Goal: Obtain resource: Download file/media

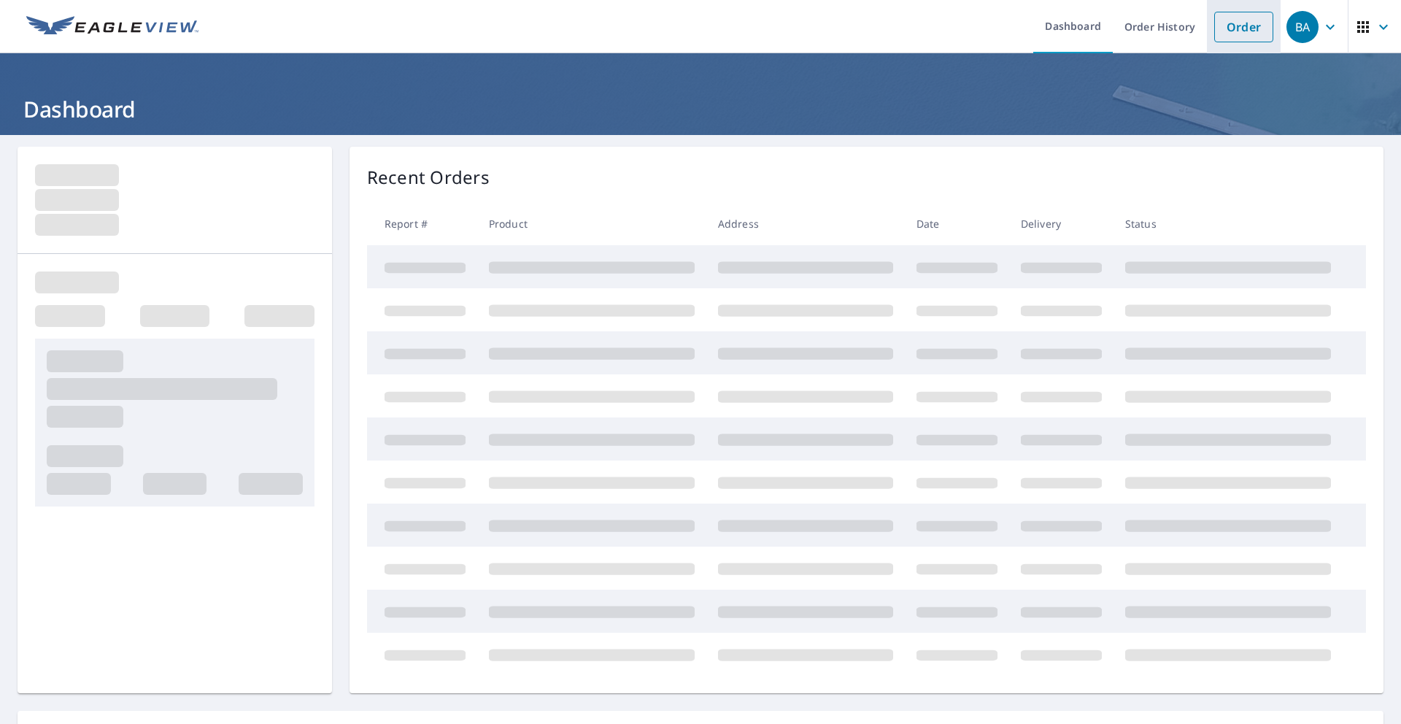
click at [1238, 35] on link "Order" at bounding box center [1243, 27] width 59 height 31
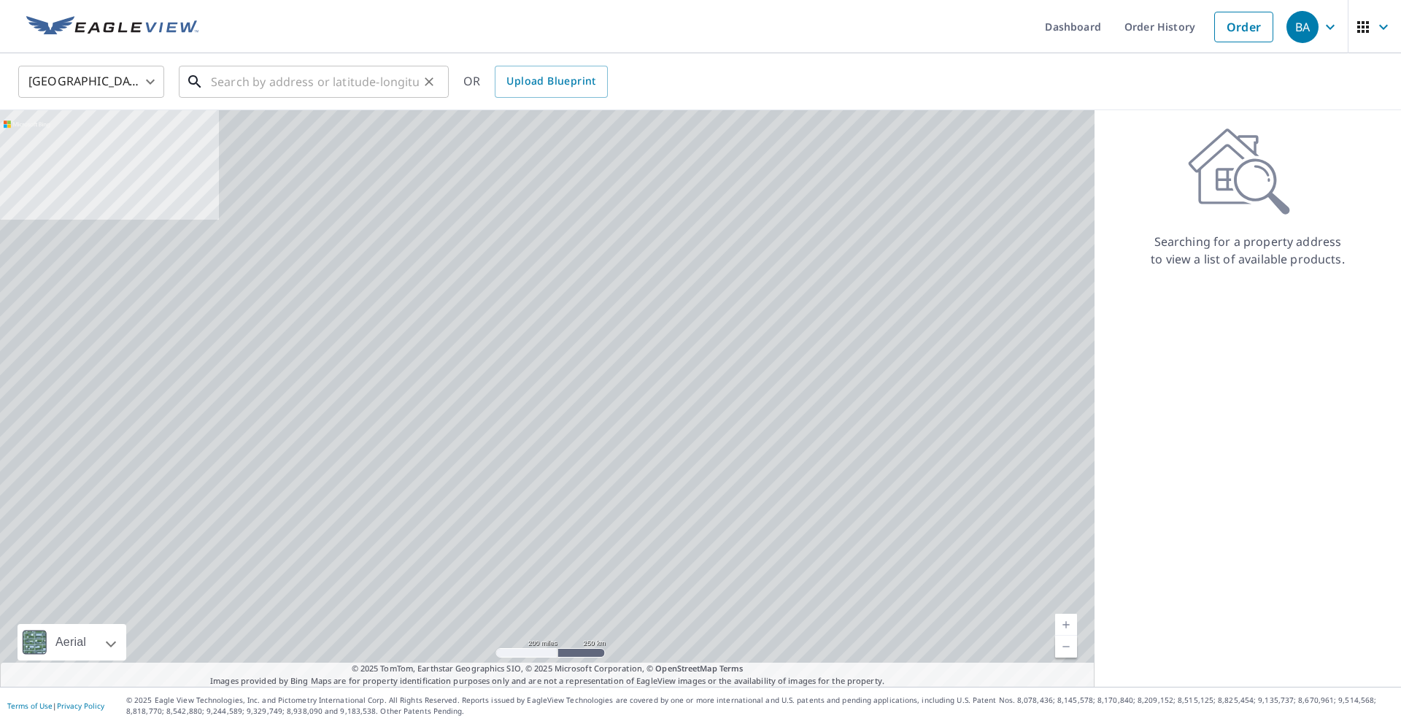
click at [333, 78] on input "text" at bounding box center [315, 81] width 208 height 41
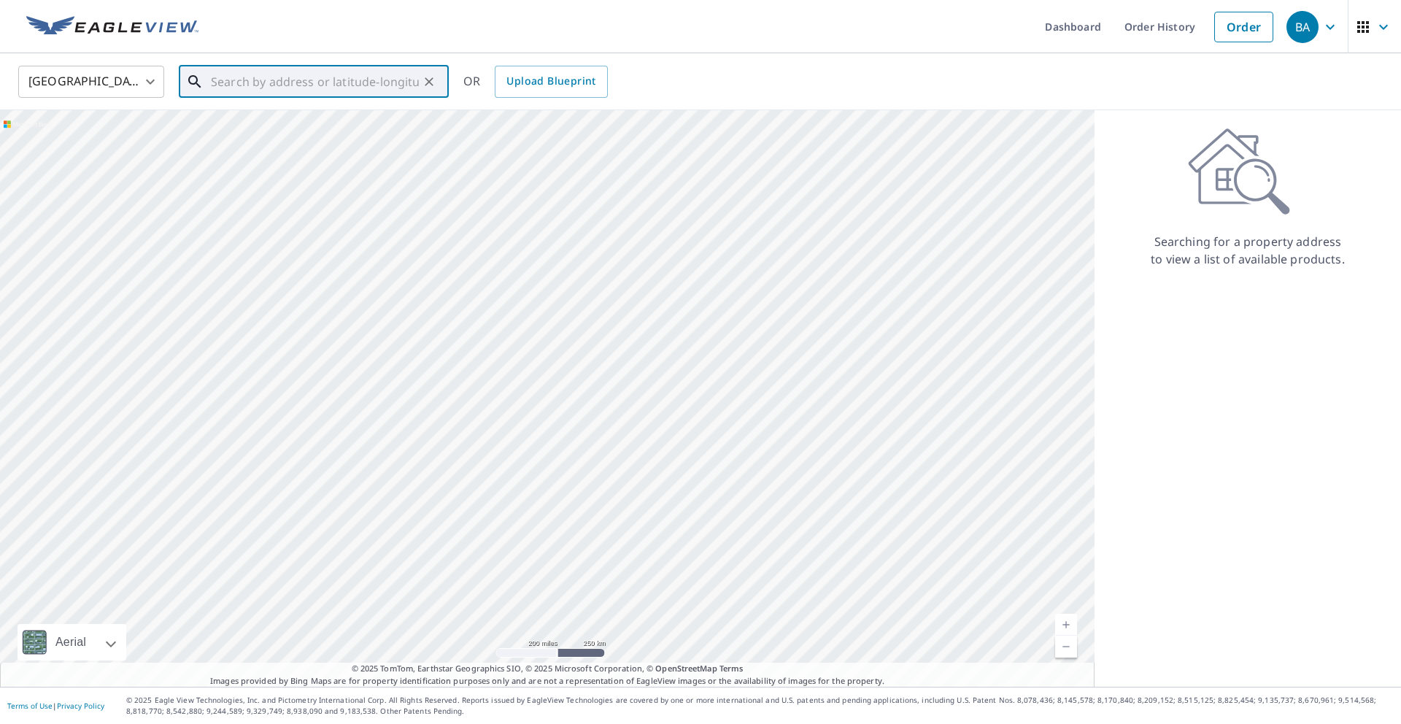
paste input "[STREET_ADDRESS]"
click at [322, 133] on p "[GEOGRAPHIC_DATA]" at bounding box center [322, 140] width 229 height 15
type input "[STREET_ADDRESS][PERSON_NAME]"
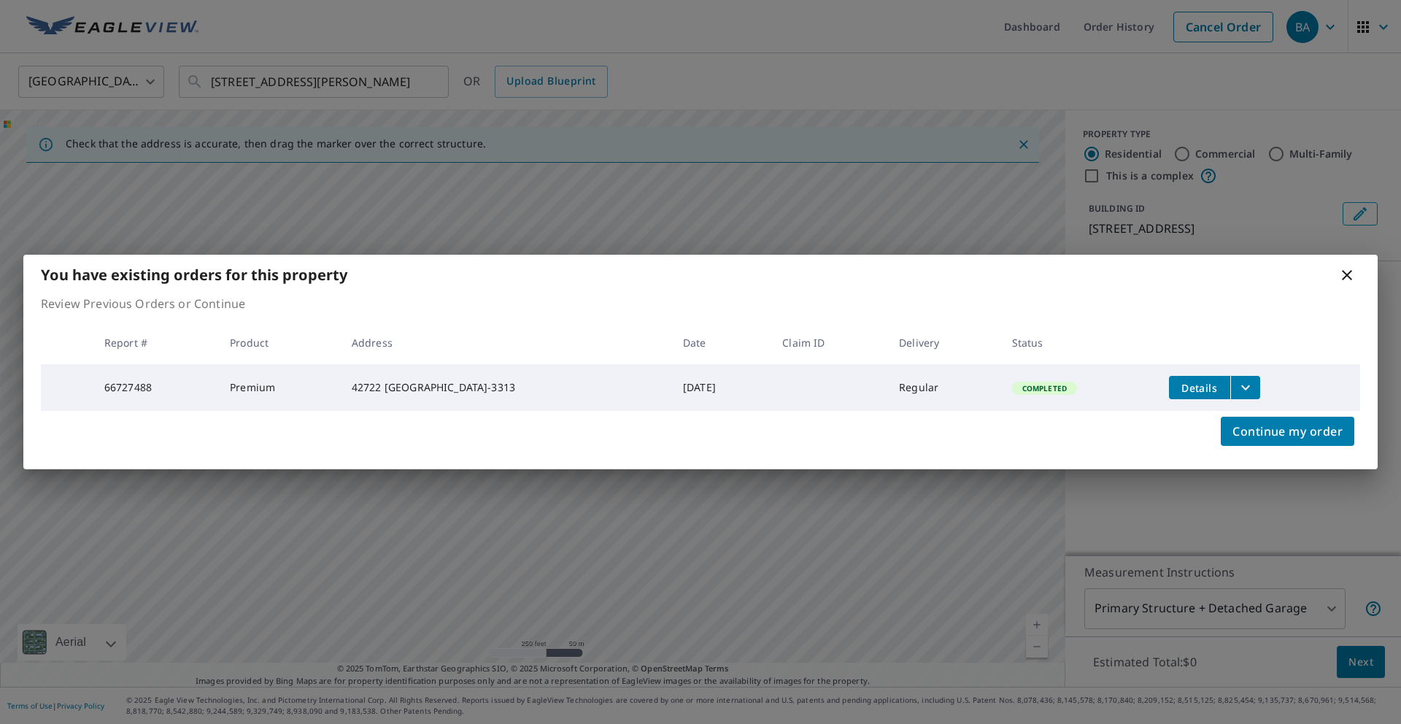
click at [1189, 381] on span "Details" at bounding box center [1200, 388] width 44 height 14
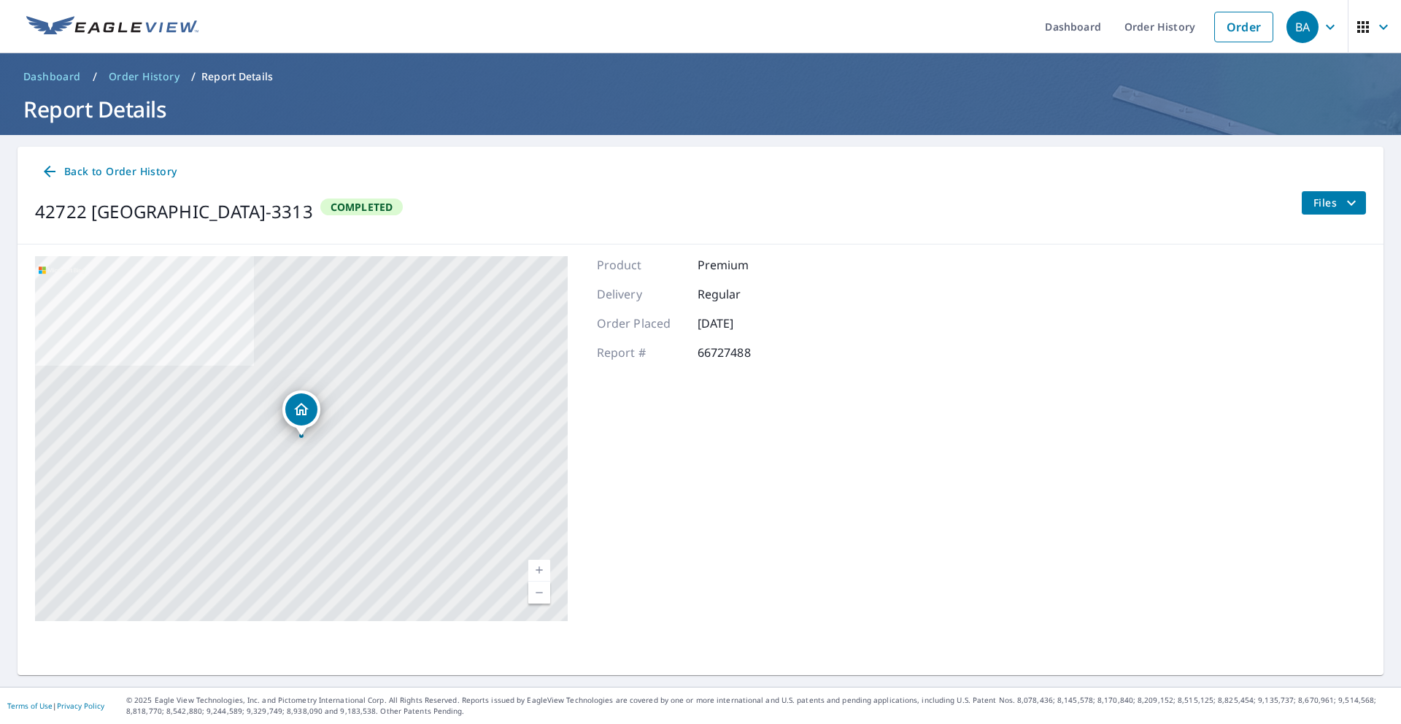
click at [1322, 204] on span "Files" at bounding box center [1336, 203] width 47 height 18
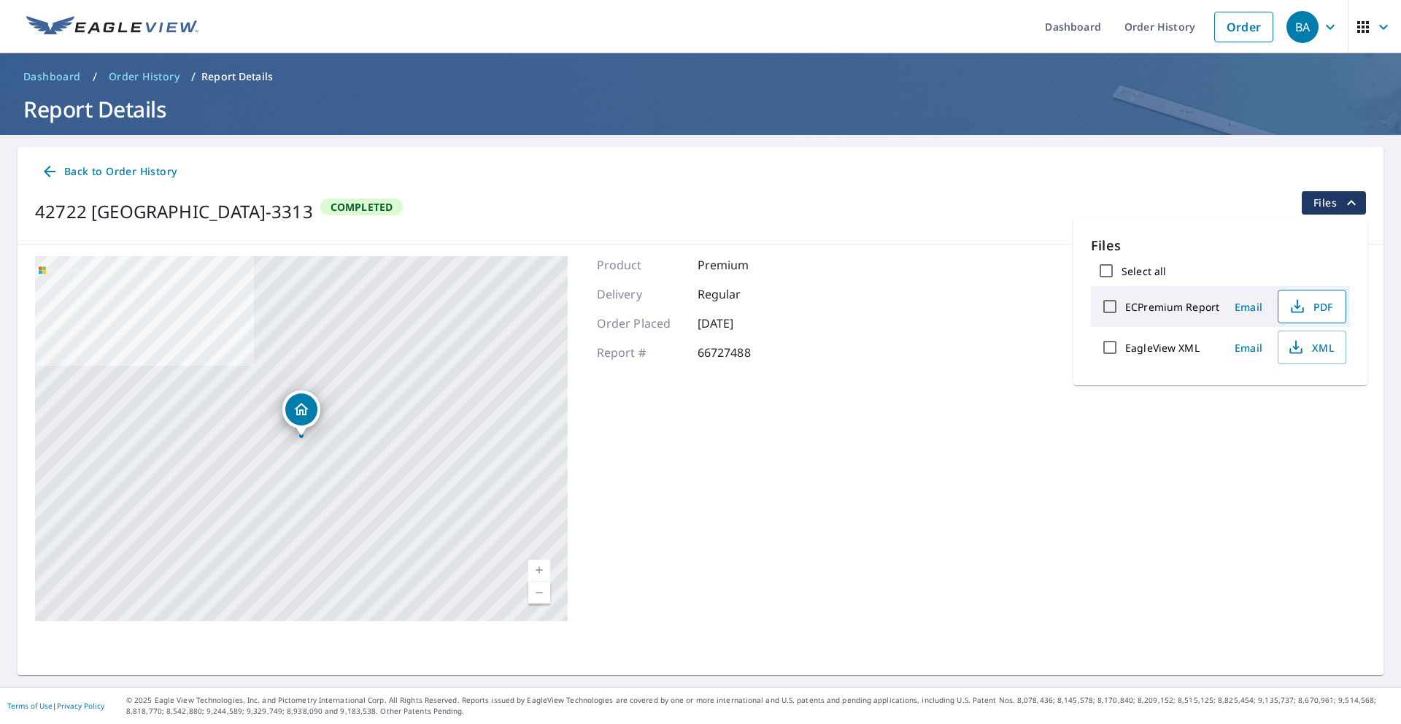
click at [1304, 312] on span "PDF" at bounding box center [1310, 307] width 47 height 18
click at [50, 79] on span "Dashboard" at bounding box center [52, 76] width 58 height 15
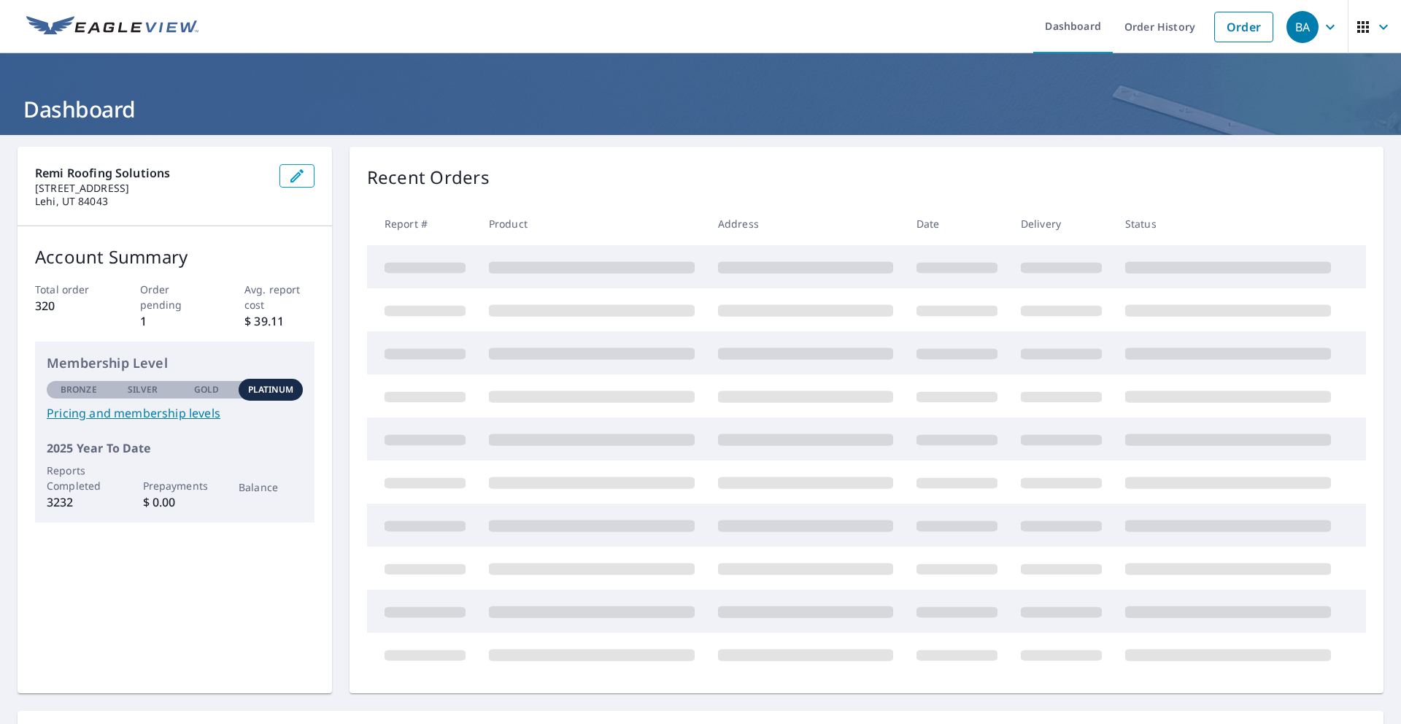
click at [158, 301] on p "Order pending" at bounding box center [175, 297] width 70 height 31
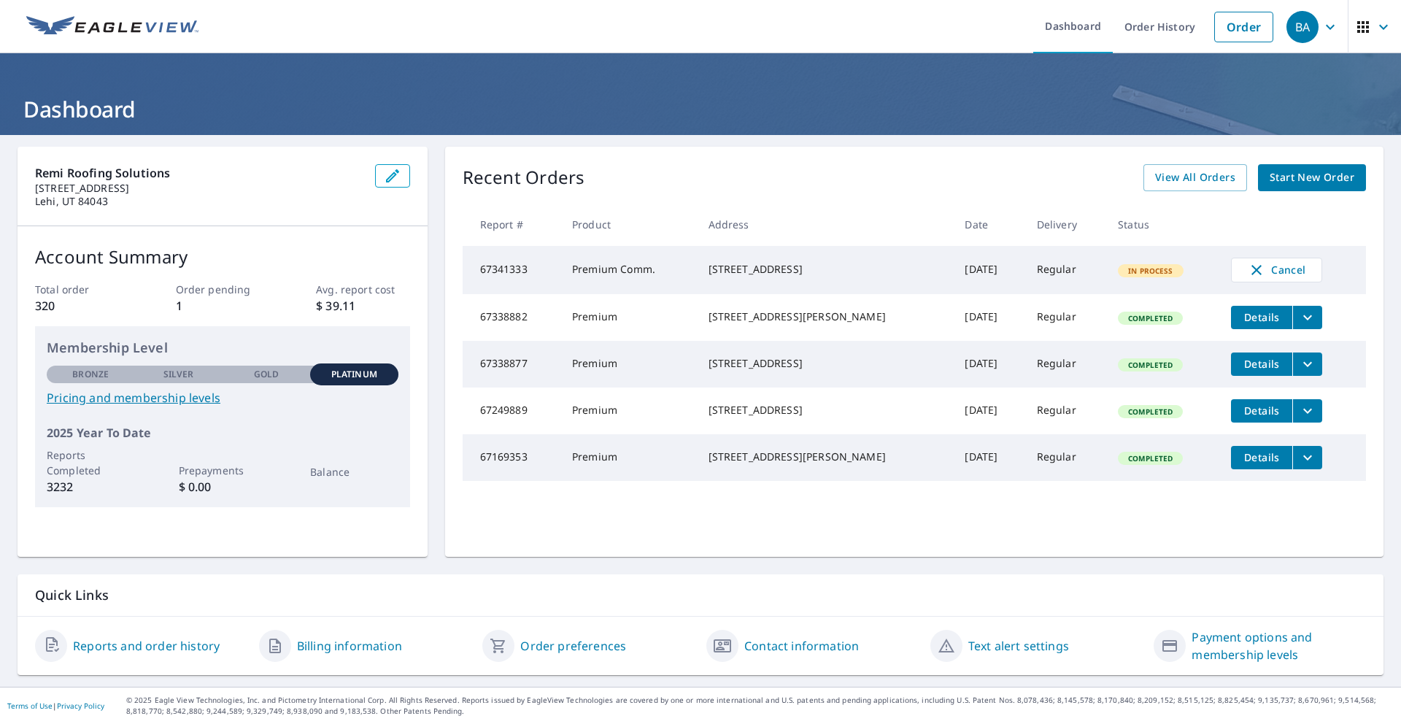
click at [494, 265] on td "67341333" at bounding box center [512, 270] width 98 height 48
click at [512, 273] on td "67341333" at bounding box center [512, 270] width 98 height 48
click at [512, 272] on td "67341333" at bounding box center [512, 270] width 98 height 48
drag, startPoint x: 852, startPoint y: 288, endPoint x: 795, endPoint y: 282, distance: 57.2
click at [836, 287] on td "[STREET_ADDRESS]" at bounding box center [825, 270] width 257 height 48
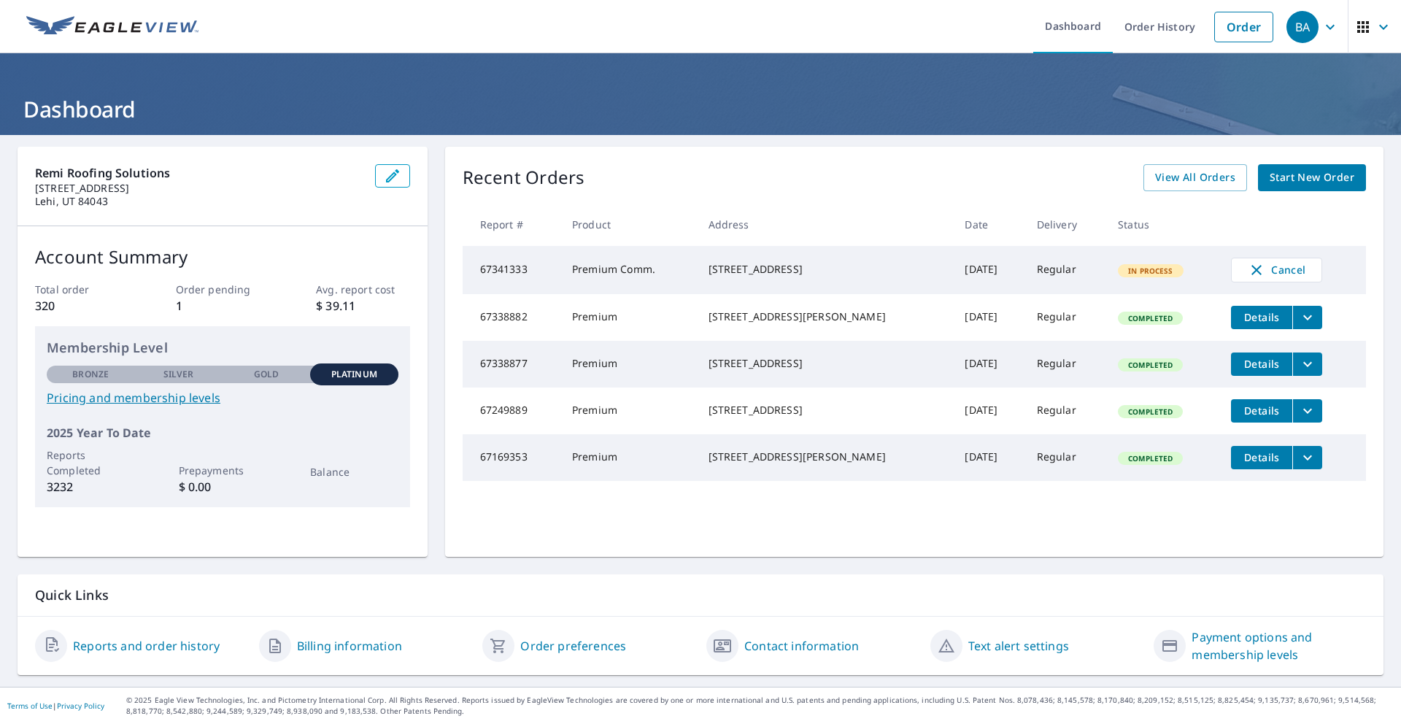
click at [795, 277] on div "[STREET_ADDRESS]" at bounding box center [826, 269] width 234 height 15
click at [671, 274] on td "Premium Comm." at bounding box center [628, 270] width 136 height 48
drag, startPoint x: 641, startPoint y: 271, endPoint x: 613, endPoint y: 272, distance: 28.5
click at [613, 272] on td "Premium Comm." at bounding box center [628, 270] width 136 height 48
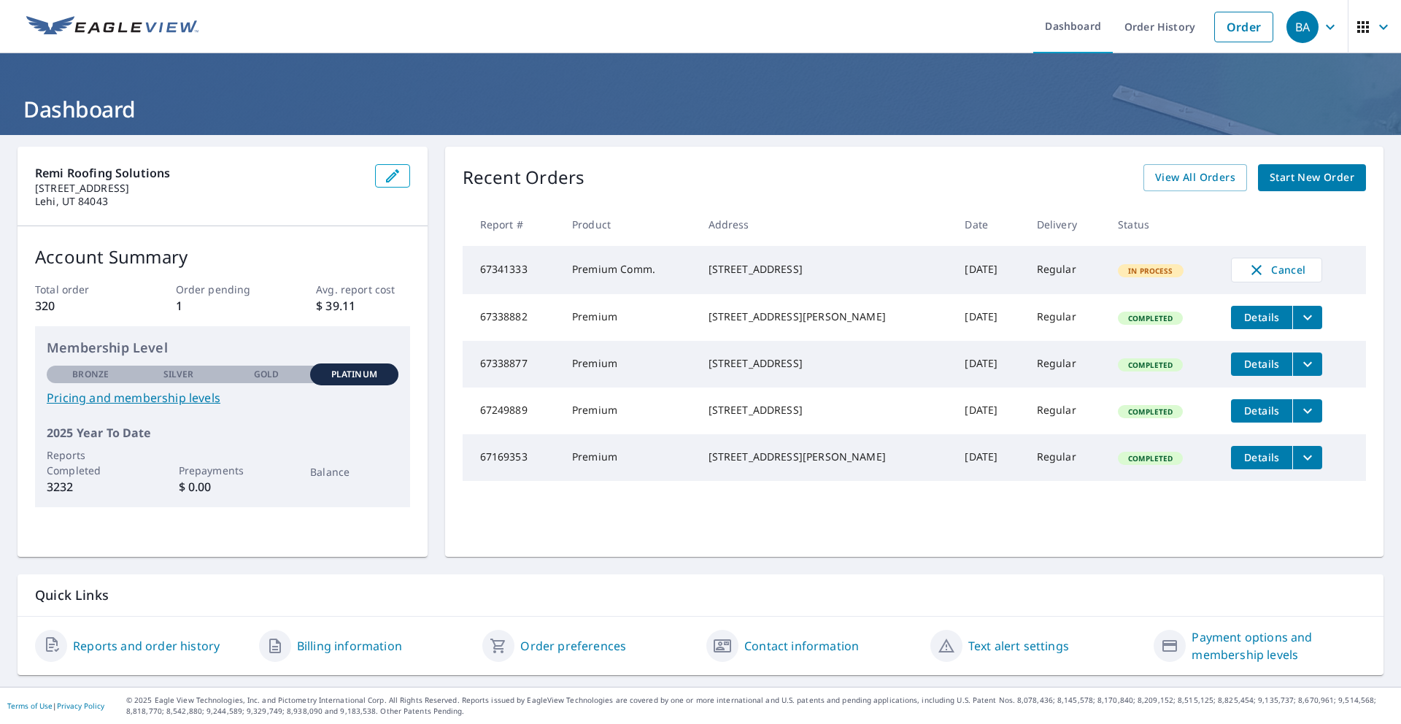
click at [618, 273] on td "Premium Comm." at bounding box center [628, 270] width 136 height 48
drag, startPoint x: 687, startPoint y: 279, endPoint x: 479, endPoint y: 368, distance: 226.2
click at [687, 279] on td "Premium Comm." at bounding box center [628, 270] width 136 height 48
drag, startPoint x: 801, startPoint y: 279, endPoint x: 714, endPoint y: 263, distance: 88.3
click at [714, 263] on td "[STREET_ADDRESS]" at bounding box center [825, 270] width 257 height 48
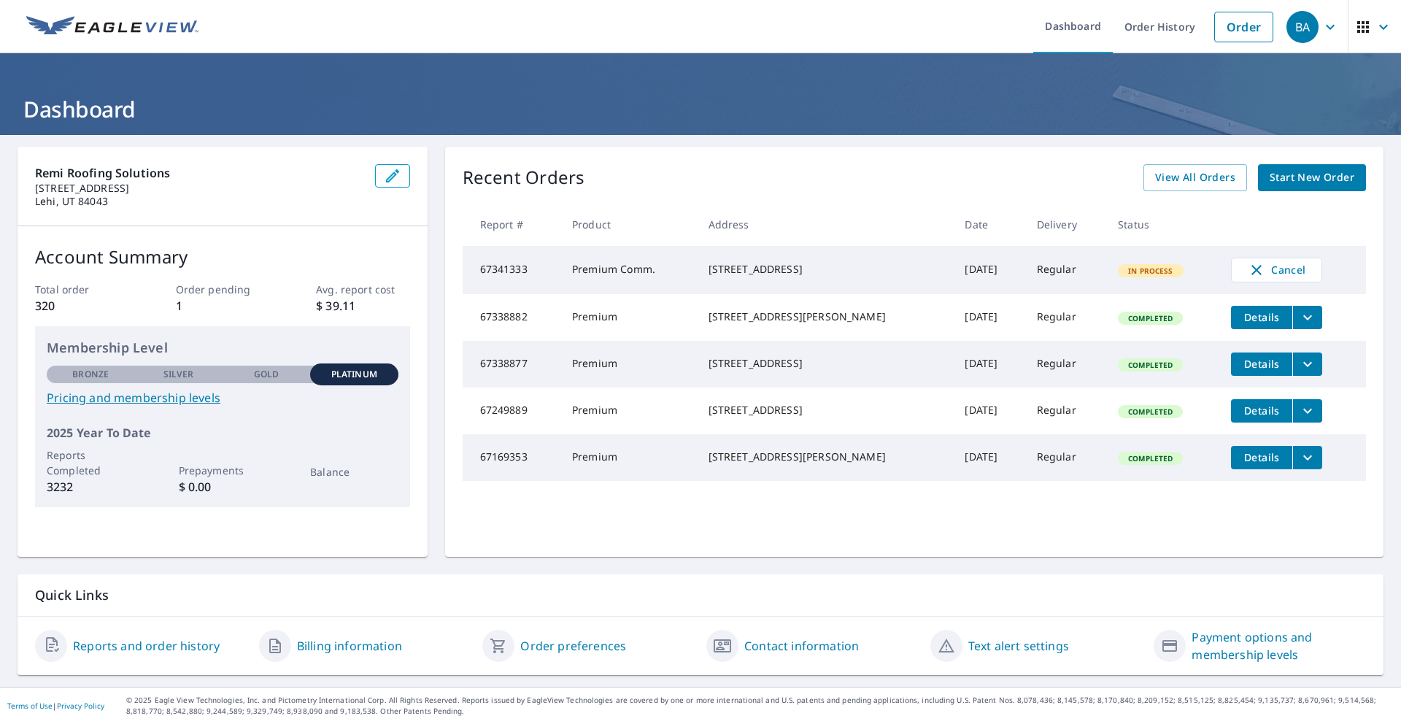
copy div "[STREET_ADDRESS]"
